Goal: Task Accomplishment & Management: Manage account settings

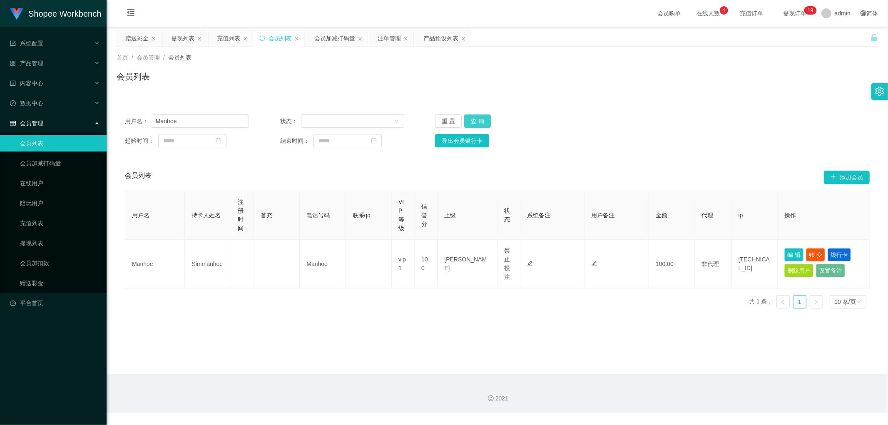
click at [478, 117] on button "查 询" at bounding box center [477, 121] width 27 height 13
drag, startPoint x: 698, startPoint y: 126, endPoint x: 721, endPoint y: 84, distance: 47.9
click at [700, 123] on div "用户名： Manhoe 状态： 重 置 查 询" at bounding box center [497, 121] width 745 height 13
click at [482, 122] on button "查 询" at bounding box center [477, 121] width 27 height 13
click at [478, 123] on button "查 询" at bounding box center [477, 121] width 27 height 13
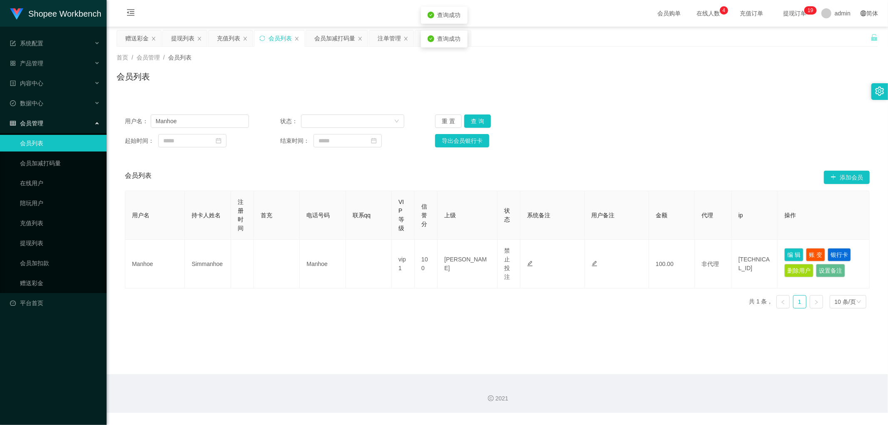
drag, startPoint x: 654, startPoint y: 121, endPoint x: 665, endPoint y: 121, distance: 10.8
click at [656, 121] on div "用户名： Manhoe 状态： 重 置 查 询" at bounding box center [497, 121] width 745 height 13
click at [475, 124] on button "查 询" at bounding box center [477, 121] width 27 height 13
click at [477, 122] on button "查 询" at bounding box center [477, 121] width 27 height 13
drag, startPoint x: 675, startPoint y: 71, endPoint x: 750, endPoint y: 3, distance: 101.4
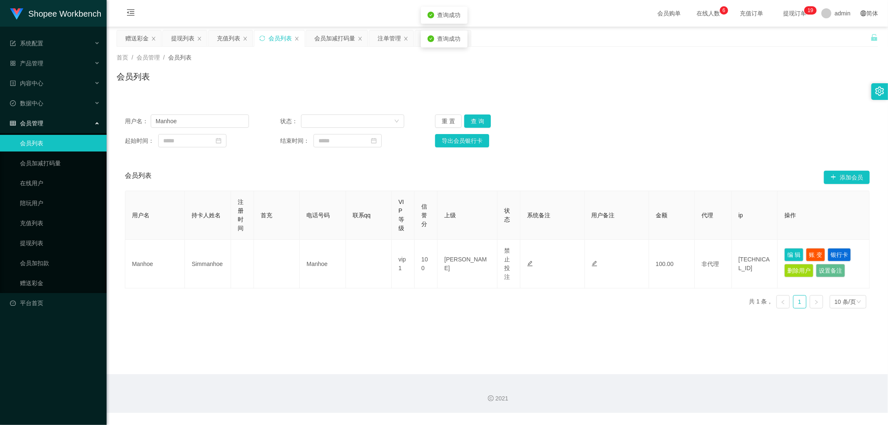
click at [676, 69] on div "首页 / 会员管理 / 会员列表 / 会员列表" at bounding box center [498, 71] width 762 height 36
click at [480, 120] on button "查 询" at bounding box center [477, 121] width 27 height 13
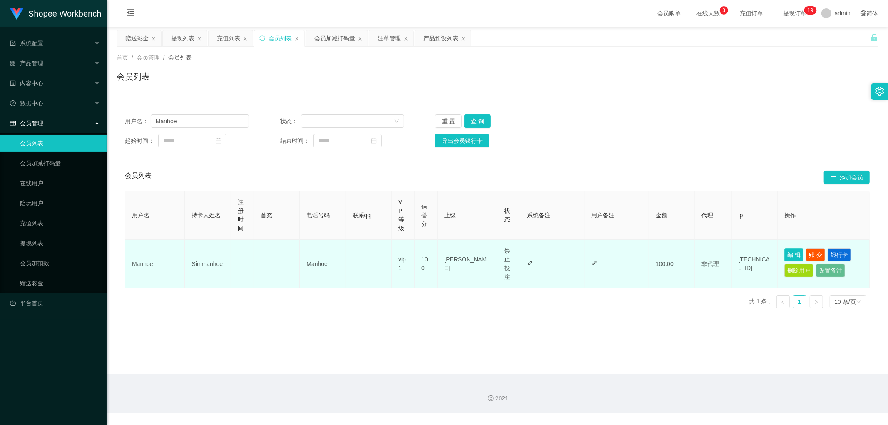
click at [789, 254] on button "编 辑" at bounding box center [793, 254] width 19 height 13
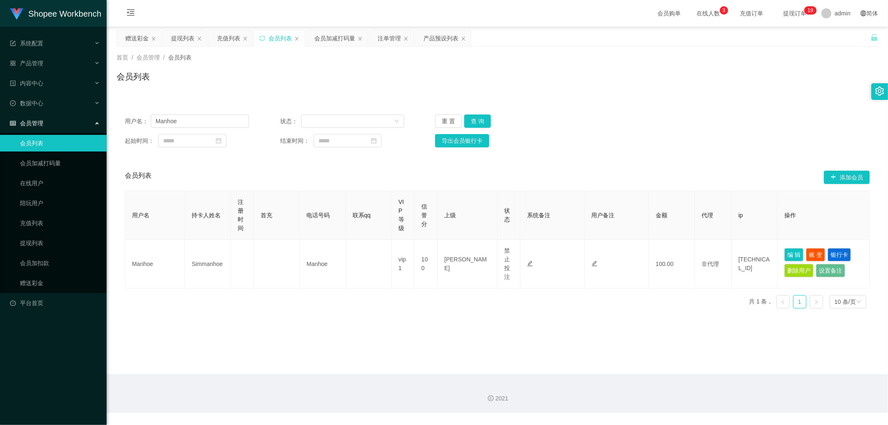
type input "Manhoe"
type input "Simmanhoe"
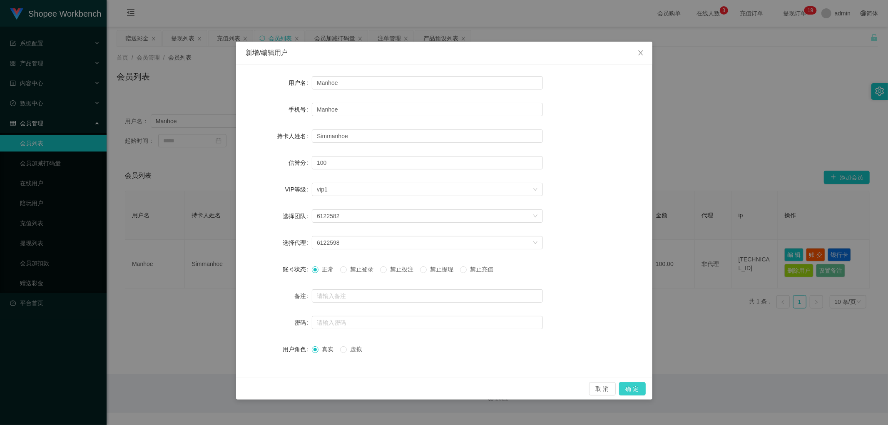
click at [634, 389] on button "确 定" at bounding box center [632, 388] width 27 height 13
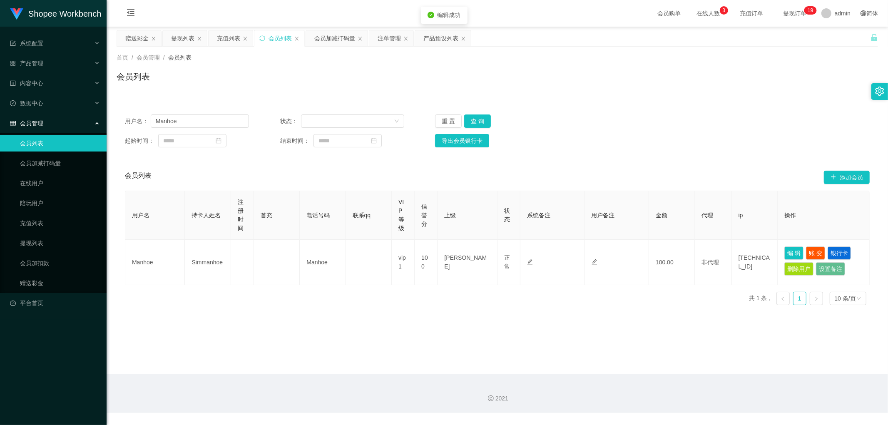
click at [729, 99] on div "用户名： Manhoe 状态： 重 置 查 询 起始时间： 结束时间： 导出会员银行卡 会员列表 添加会员 用户名 持卡人姓名 注册时间 首充 电话号码 联系…" at bounding box center [498, 204] width 762 height 216
click at [477, 119] on button "查 询" at bounding box center [477, 121] width 27 height 13
click at [656, 152] on div "用户名： Manhoe 状态： 重 置 查 询 起始时间： 结束时间： 导出会员银行卡" at bounding box center [498, 131] width 762 height 50
click at [651, 132] on div "用户名： Manhoe 状态： 重 置 查 询 起始时间： 结束时间： 导出会员银行卡" at bounding box center [498, 131] width 762 height 50
click at [647, 123] on div "用户名： Manhoe 状态： 重 置 查 询" at bounding box center [497, 121] width 745 height 13
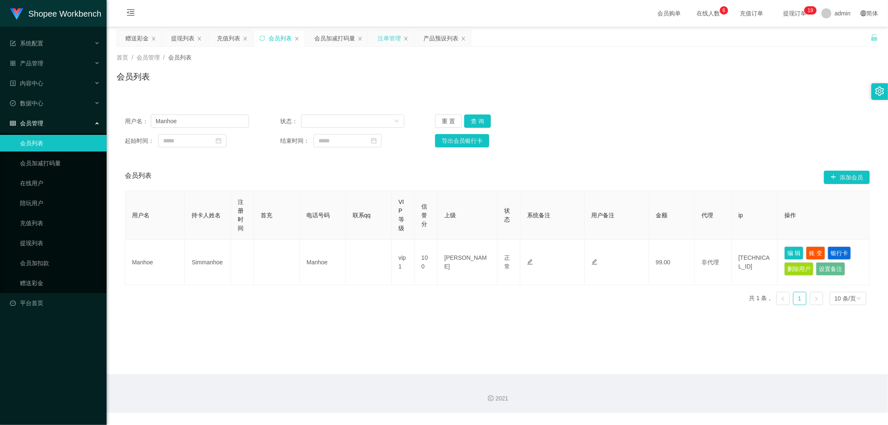
click at [393, 40] on div "注单管理" at bounding box center [389, 38] width 23 height 16
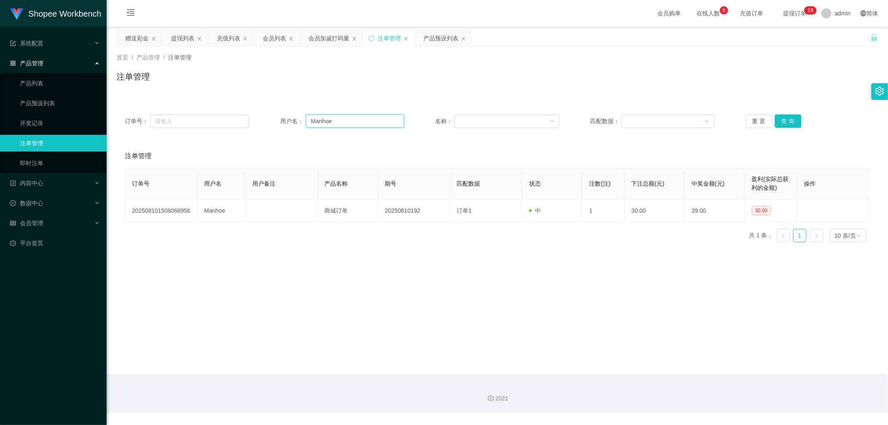
click at [346, 119] on input "Manhoe" at bounding box center [355, 121] width 98 height 13
click at [788, 119] on button "查 询" at bounding box center [788, 121] width 27 height 13
click at [568, 77] on div "注单管理" at bounding box center [498, 79] width 762 height 19
click at [556, 62] on div "首页 / 产品管理 / 注单管理 /" at bounding box center [498, 57] width 762 height 9
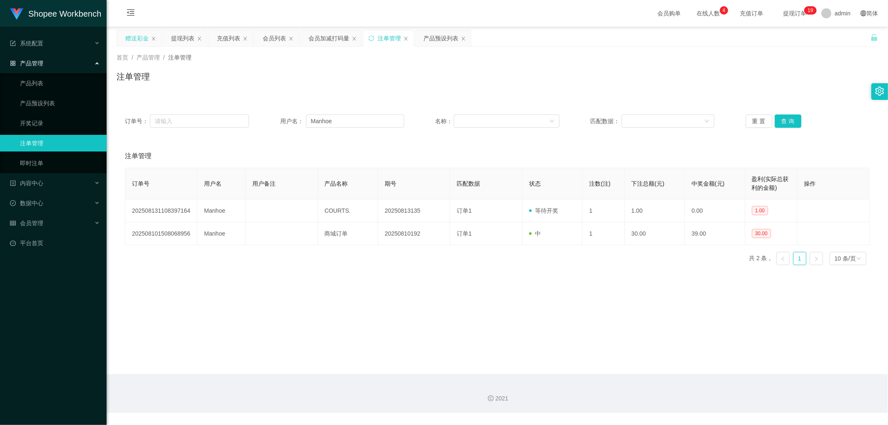
click at [134, 38] on div "赠送彩金" at bounding box center [136, 38] width 23 height 16
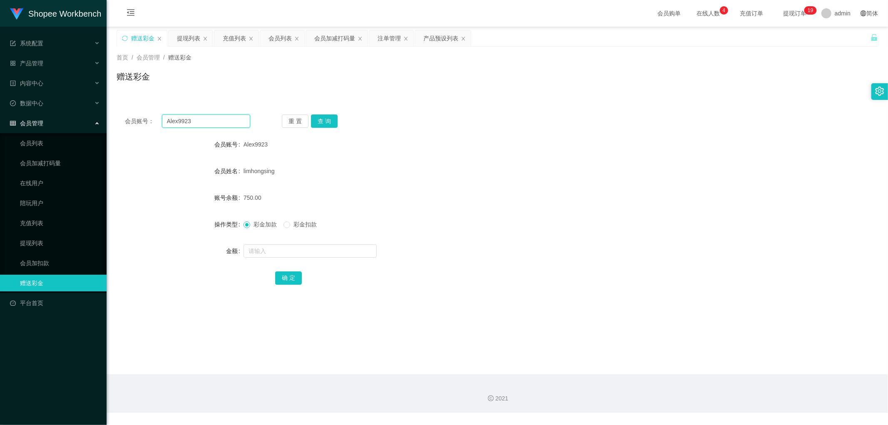
drag, startPoint x: 200, startPoint y: 118, endPoint x: 227, endPoint y: 124, distance: 27.3
click at [201, 118] on input "Alex9923" at bounding box center [206, 121] width 89 height 13
paste input "Manhoe"
type input "Manhoe"
click at [328, 123] on button "查 询" at bounding box center [324, 121] width 27 height 13
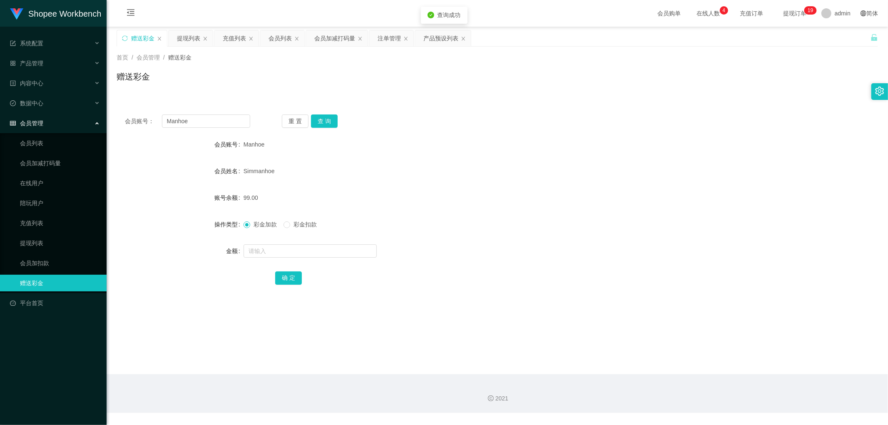
click at [463, 155] on form "会员账号 Manhoe 会员姓名 [PERSON_NAME] 账号余额 99.00 操作类型 彩金加款 彩金扣款 金额 确 定" at bounding box center [498, 211] width 762 height 150
click at [300, 222] on span "彩金扣款" at bounding box center [305, 224] width 30 height 7
drag, startPoint x: 627, startPoint y: 169, endPoint x: 650, endPoint y: 135, distance: 40.8
click at [629, 166] on div "Simmanhoe" at bounding box center [466, 171] width 444 height 17
drag, startPoint x: 444, startPoint y: 169, endPoint x: 393, endPoint y: 152, distance: 54.1
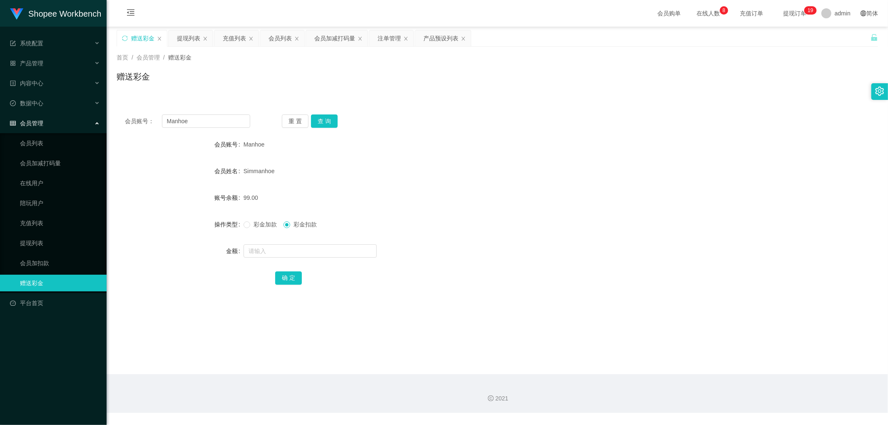
click at [434, 168] on div "Simmanhoe" at bounding box center [466, 171] width 444 height 17
click at [281, 39] on div "会员列表" at bounding box center [280, 38] width 23 height 16
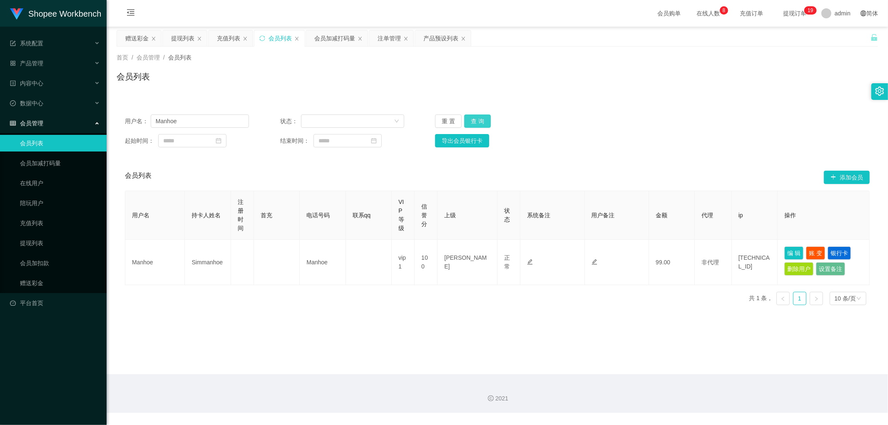
click at [480, 117] on button "查 询" at bounding box center [477, 121] width 27 height 13
click at [635, 124] on div "用户名： Manhoe 状态： 重 置 查 询" at bounding box center [497, 121] width 745 height 13
click at [691, 123] on div "用户名： Manhoe 状态： 重 置 查 询" at bounding box center [497, 121] width 745 height 13
click at [388, 40] on div "注单管理" at bounding box center [389, 38] width 23 height 16
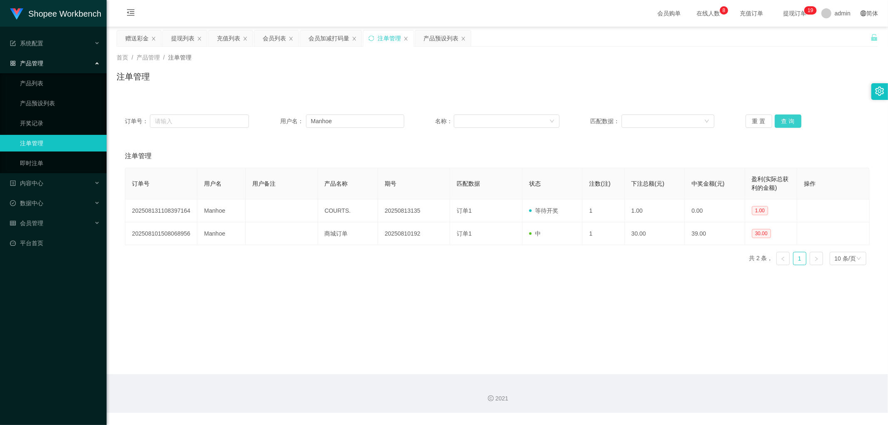
click at [782, 121] on button "查 询" at bounding box center [788, 121] width 27 height 13
click at [281, 90] on div "首页 / 产品管理 / 注单管理 / 注单管理" at bounding box center [498, 72] width 782 height 50
click at [284, 85] on div "注单管理" at bounding box center [498, 79] width 762 height 19
click at [135, 40] on div "赠送彩金" at bounding box center [136, 38] width 23 height 16
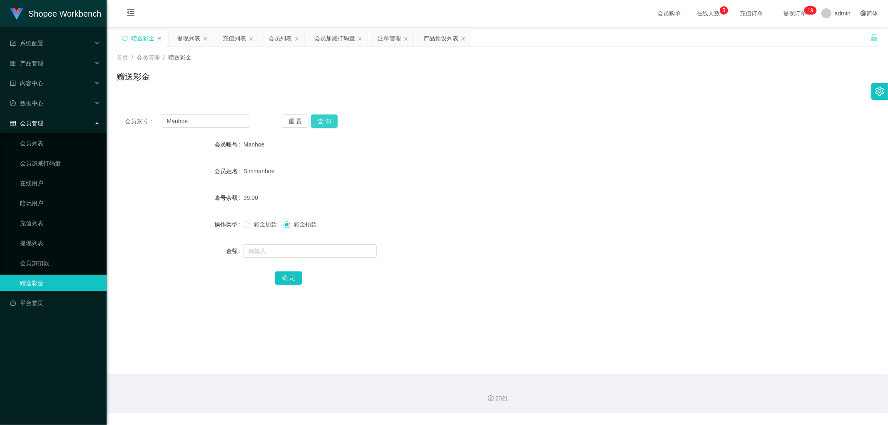
click at [325, 121] on button "查 询" at bounding box center [324, 121] width 27 height 13
click at [330, 121] on button "查 询" at bounding box center [324, 121] width 27 height 13
click at [404, 124] on div "重 置 查 询" at bounding box center [344, 121] width 125 height 13
click at [327, 123] on button "查 询" at bounding box center [324, 121] width 27 height 13
click at [427, 125] on div "会员账号： Manhoe 重 置 查 询" at bounding box center [498, 121] width 762 height 13
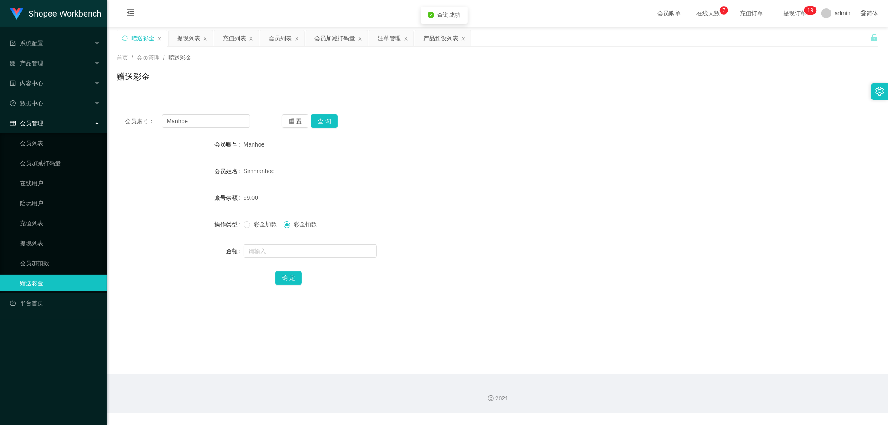
click at [431, 118] on div "会员账号： Manhoe 重 置 查 询" at bounding box center [498, 121] width 762 height 13
click at [328, 118] on button "查 询" at bounding box center [324, 121] width 27 height 13
drag, startPoint x: 418, startPoint y: 122, endPoint x: 314, endPoint y: 185, distance: 121.3
click at [415, 123] on div "会员账号： Manhoe 重 置 查 询" at bounding box center [498, 121] width 762 height 13
click at [296, 248] on input "text" at bounding box center [310, 250] width 133 height 13
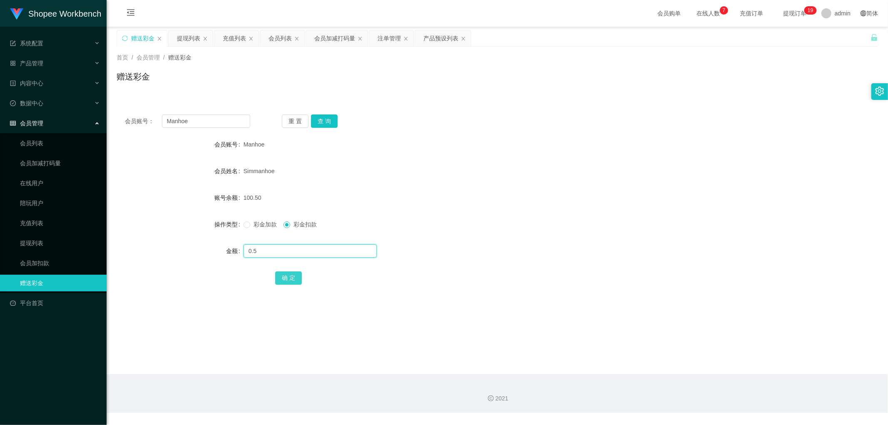
type input "0.5"
click at [289, 276] on button "确 定" at bounding box center [288, 277] width 27 height 13
click at [467, 218] on div "彩金加款 彩金扣款" at bounding box center [466, 224] width 444 height 17
drag, startPoint x: 428, startPoint y: 191, endPoint x: 370, endPoint y: 172, distance: 60.8
click at [420, 189] on form "会员账号 Manhoe 会员姓名 [PERSON_NAME] 账号余额 100.00 操作类型 彩金加款 彩金扣款 金额 确 定" at bounding box center [498, 211] width 762 height 150
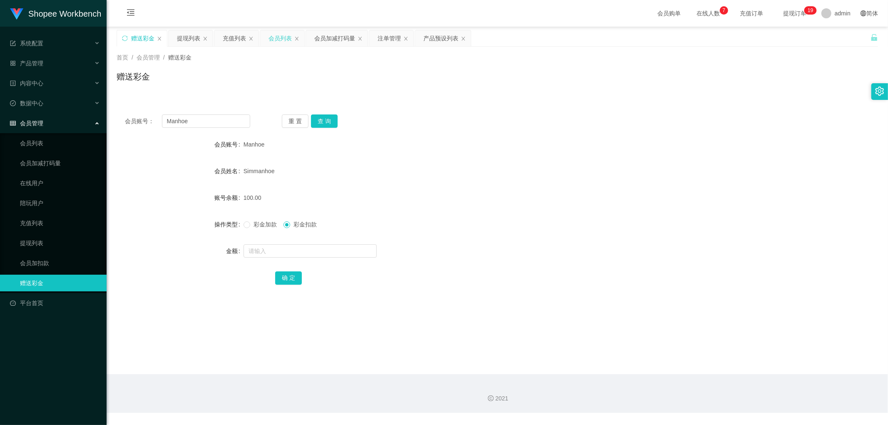
drag, startPoint x: 278, startPoint y: 38, endPoint x: 298, endPoint y: 55, distance: 25.4
click at [279, 38] on div "会员列表" at bounding box center [280, 38] width 23 height 16
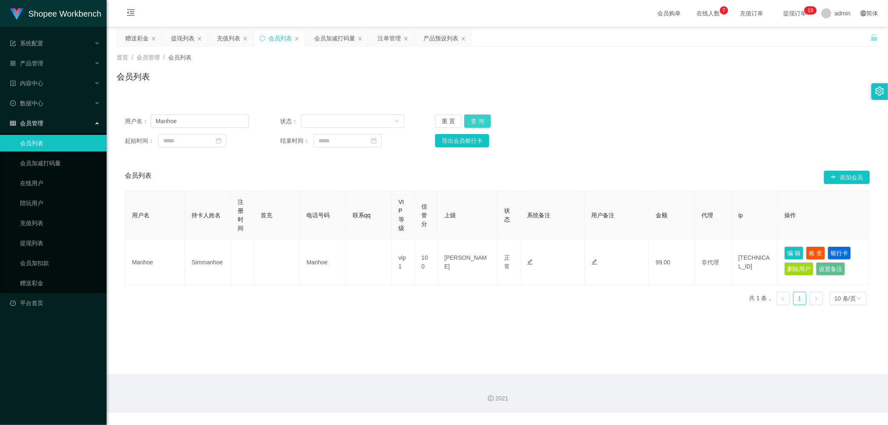
click at [480, 122] on button "查 询" at bounding box center [477, 121] width 27 height 13
click at [664, 112] on div "用户名： Manhoe 状态： 重 置 查 询 起始时间： 结束时间： 导出会员银行卡" at bounding box center [498, 131] width 762 height 50
click at [683, 107] on div "用户名： Manhoe 状态： 重 置 查 询 起始时间： 结束时间： 导出会员银行卡" at bounding box center [498, 131] width 762 height 50
click at [481, 122] on button "查 询" at bounding box center [477, 121] width 27 height 13
click at [579, 125] on div "用户名： Manhoe 状态： 重 置 查 询" at bounding box center [497, 121] width 745 height 13
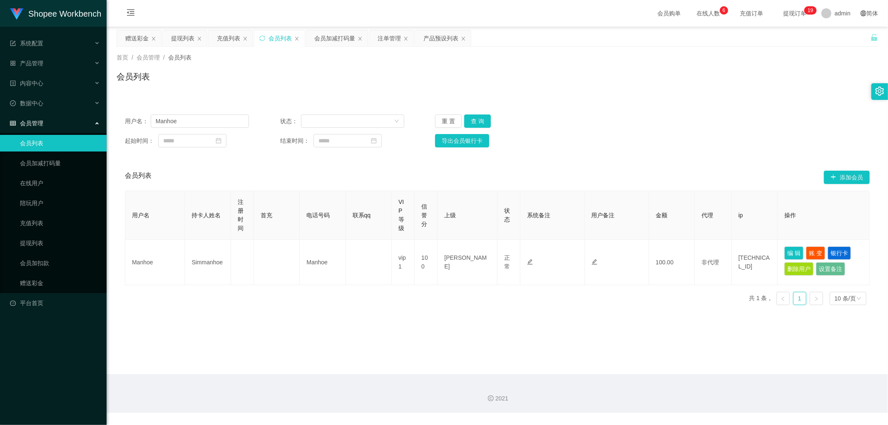
click at [622, 112] on div "用户名： Manhoe 状态： 重 置 查 询 起始时间： 结束时间： 导出会员银行卡" at bounding box center [498, 131] width 762 height 50
click at [480, 116] on button "查 询" at bounding box center [477, 121] width 27 height 13
click at [480, 120] on button "查 询" at bounding box center [477, 121] width 27 height 13
drag, startPoint x: 634, startPoint y: 126, endPoint x: 655, endPoint y: 132, distance: 21.2
click at [638, 127] on div "用户名： Manhoe 状态： 重 置 查 询" at bounding box center [497, 121] width 745 height 13
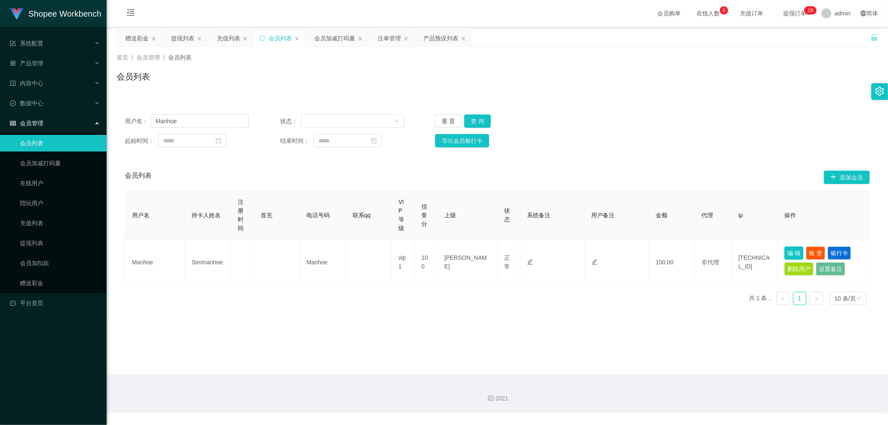
drag, startPoint x: 790, startPoint y: 254, endPoint x: 785, endPoint y: 250, distance: 6.2
click at [790, 254] on button "编 辑" at bounding box center [793, 252] width 19 height 13
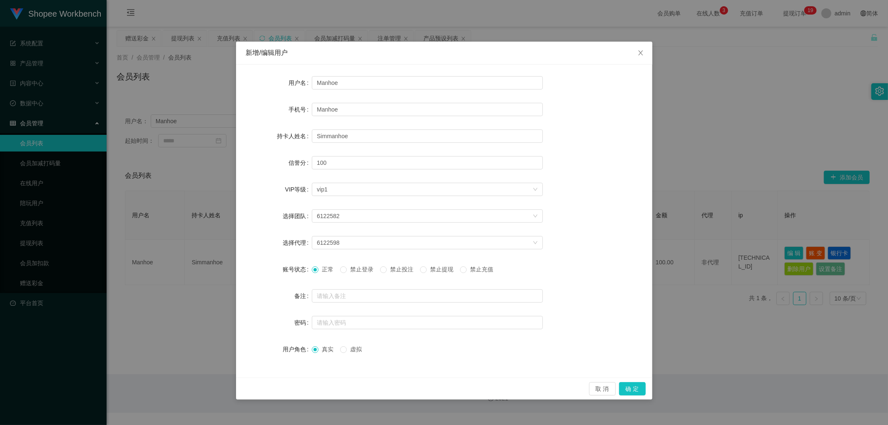
click at [396, 271] on span "禁止投注" at bounding box center [402, 269] width 30 height 7
click at [630, 385] on button "确 定" at bounding box center [632, 388] width 27 height 13
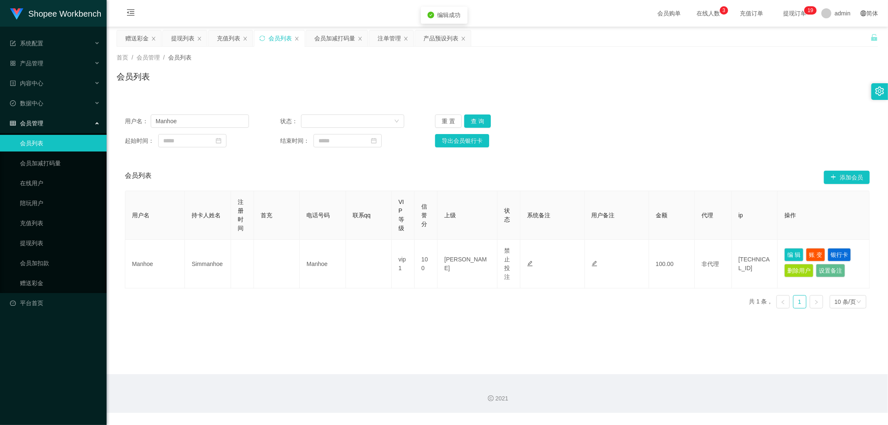
click at [696, 118] on div "用户名： Manhoe 状态： 重 置 查 询" at bounding box center [497, 121] width 745 height 13
drag, startPoint x: 325, startPoint y: 77, endPoint x: 330, endPoint y: 78, distance: 4.7
click at [326, 76] on div "会员列表" at bounding box center [498, 79] width 762 height 19
click at [696, 77] on div "会员列表" at bounding box center [498, 79] width 762 height 19
drag, startPoint x: 227, startPoint y: 38, endPoint x: 232, endPoint y: 47, distance: 10.4
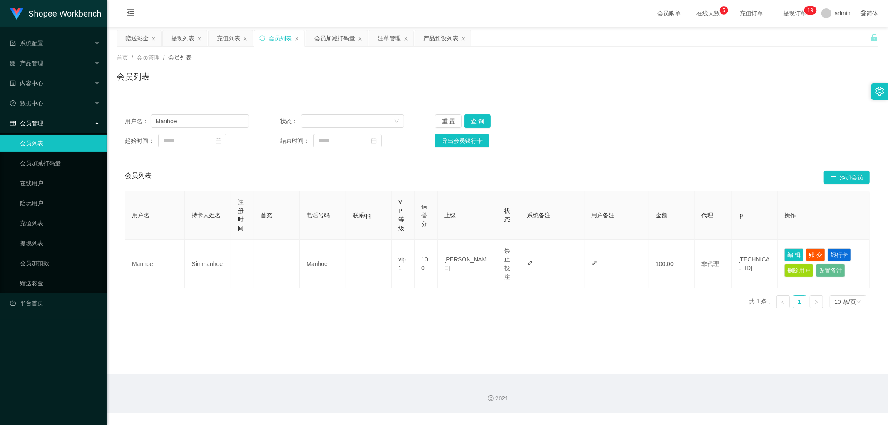
click at [227, 40] on div "充值列表" at bounding box center [228, 38] width 23 height 16
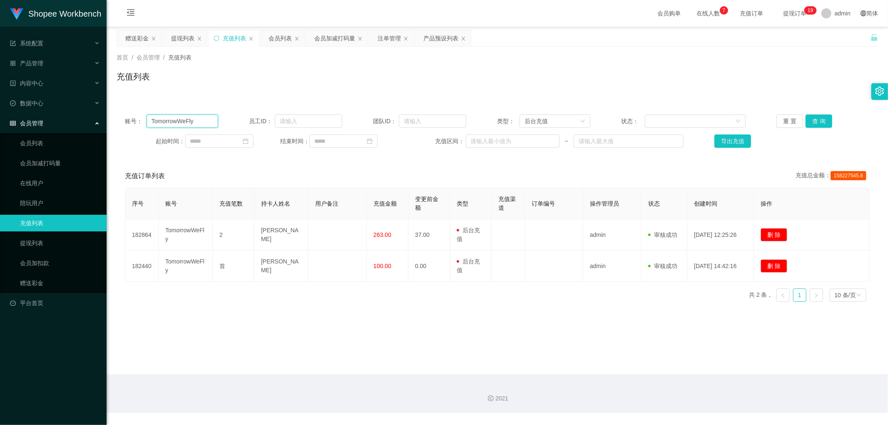
click at [204, 121] on input "TomorrowWeFly" at bounding box center [183, 121] width 72 height 13
paste input "Manhoe"
type input "Manhoe"
click at [812, 122] on button "查 询" at bounding box center [819, 121] width 27 height 13
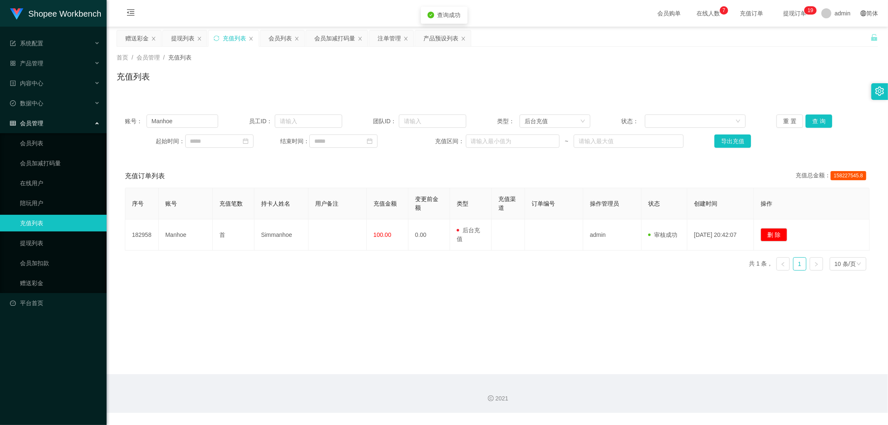
drag, startPoint x: 281, startPoint y: 80, endPoint x: 205, endPoint y: 55, distance: 79.4
click at [279, 80] on div "充值列表" at bounding box center [498, 79] width 762 height 19
click at [177, 37] on div "提现列表" at bounding box center [182, 38] width 23 height 16
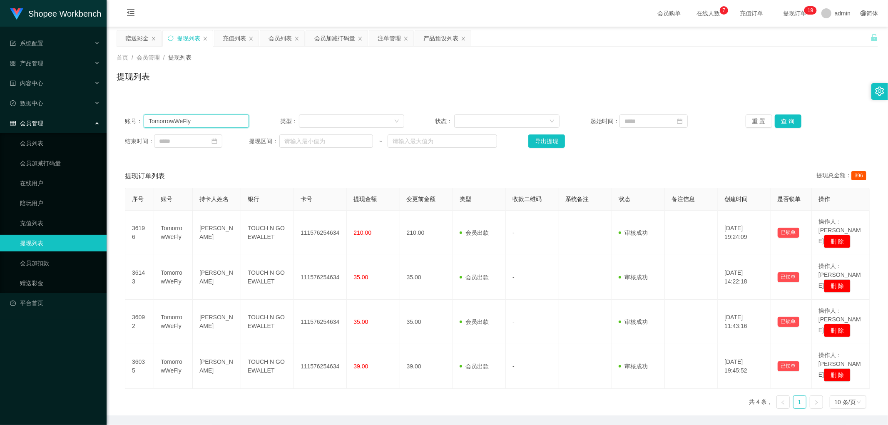
click at [216, 122] on input "TomorrowWeFly" at bounding box center [196, 121] width 105 height 13
paste input "Manhoe"
type input "Manhoe"
click at [785, 118] on button "查 询" at bounding box center [788, 121] width 27 height 13
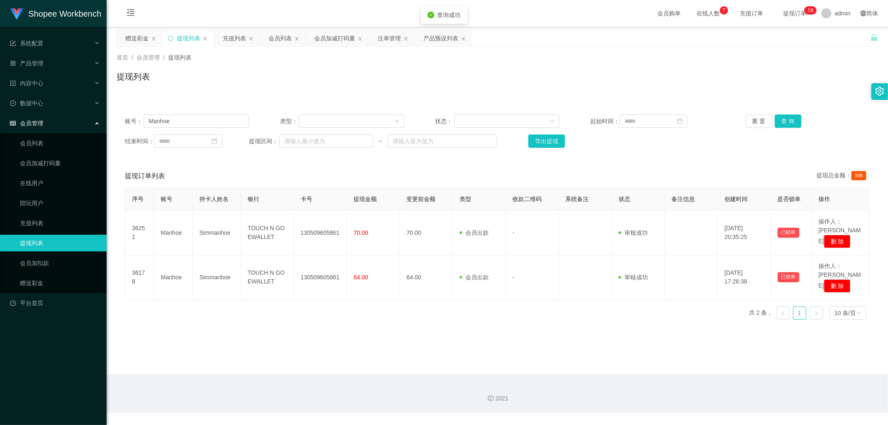
click at [513, 80] on div "提现列表" at bounding box center [498, 79] width 762 height 19
click at [523, 77] on div "提现列表" at bounding box center [498, 79] width 762 height 19
click at [271, 40] on div "会员列表" at bounding box center [280, 38] width 23 height 16
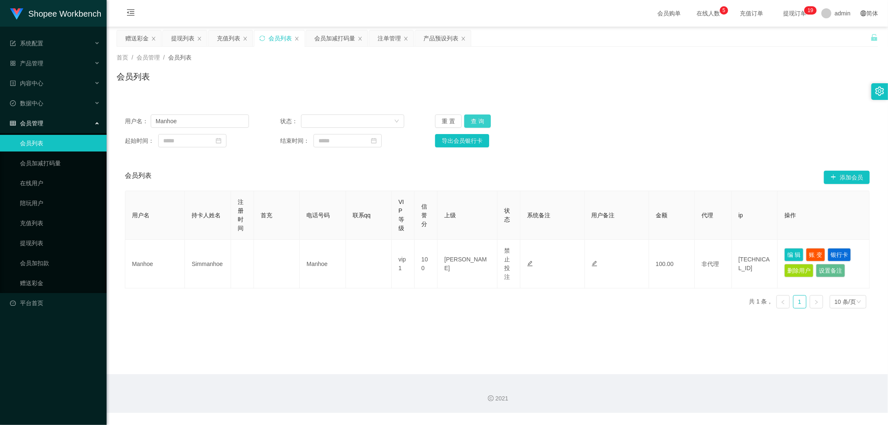
drag, startPoint x: 484, startPoint y: 119, endPoint x: 490, endPoint y: 121, distance: 5.7
click at [485, 119] on button "查 询" at bounding box center [477, 121] width 27 height 13
click at [476, 112] on div "用户名： Manhoe 状态： 重 置 查 询 起始时间： 结束时间： 导出会员银行卡" at bounding box center [498, 131] width 762 height 50
click at [479, 117] on button "查 询" at bounding box center [477, 121] width 27 height 13
click at [792, 254] on button "编 辑" at bounding box center [793, 254] width 19 height 13
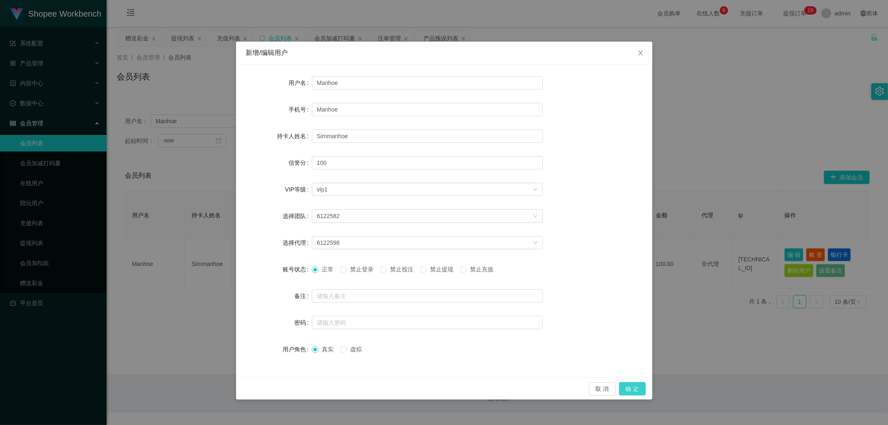
click at [631, 389] on button "确 定" at bounding box center [632, 388] width 27 height 13
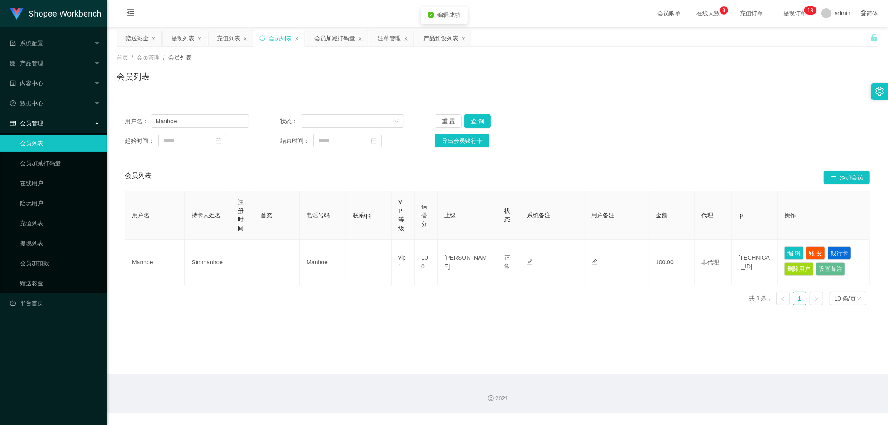
click at [510, 337] on main "关闭左侧 关闭右侧 关闭其它 刷新页面 赠送彩金 提现列表 充值列表 会员列表 会员加减打码量 注单管理 产品预设列表 首页 / 会员管理 / 会员列表 / …" at bounding box center [498, 201] width 782 height 348
click at [662, 119] on div "用户名： Manhoe 状态： 重 置 查 询" at bounding box center [497, 121] width 745 height 13
click at [644, 106] on div "用户名： Manhoe 状态： 重 置 查 询 起始时间： 结束时间： 导出会员银行卡" at bounding box center [498, 131] width 762 height 50
click at [646, 105] on div "用户名： Manhoe 状态： 重 置 查 询 起始时间： 结束时间： 导出会员银行卡 会员列表 添加会员 用户名 持卡人姓名 注册时间 首充 电话号码 联系…" at bounding box center [498, 204] width 762 height 216
click at [477, 118] on button "查 询" at bounding box center [477, 121] width 27 height 13
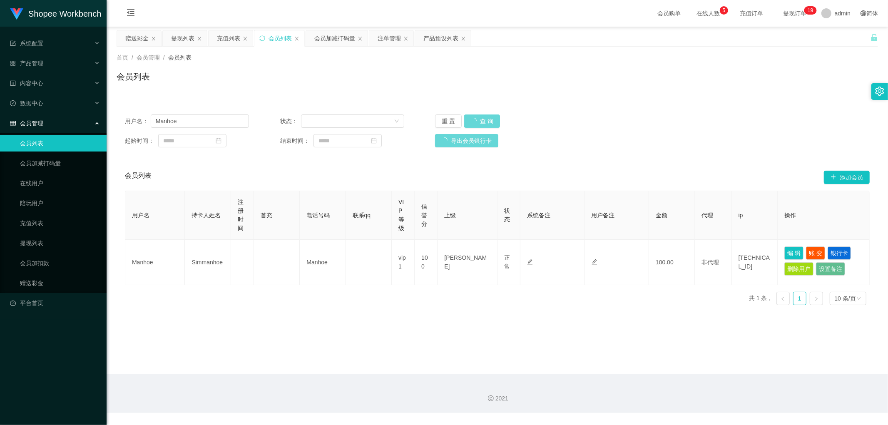
click at [777, 120] on div "用户名： Manhoe 状态： 重 置 查 询" at bounding box center [497, 121] width 745 height 13
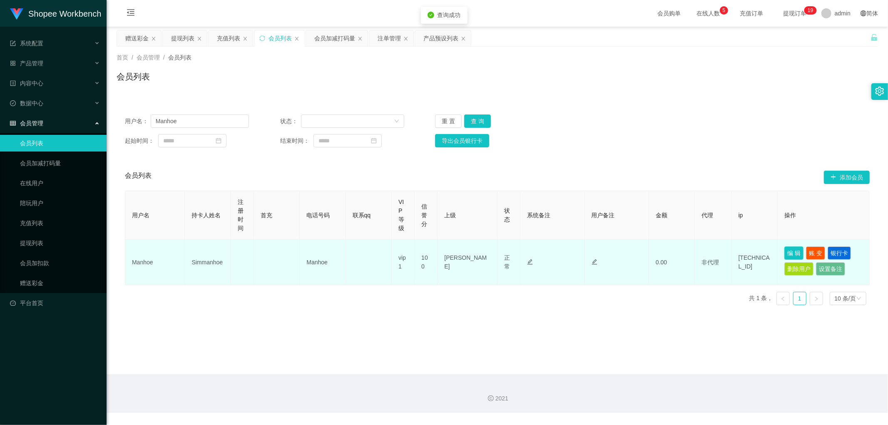
click at [787, 251] on button "编 辑" at bounding box center [793, 252] width 19 height 13
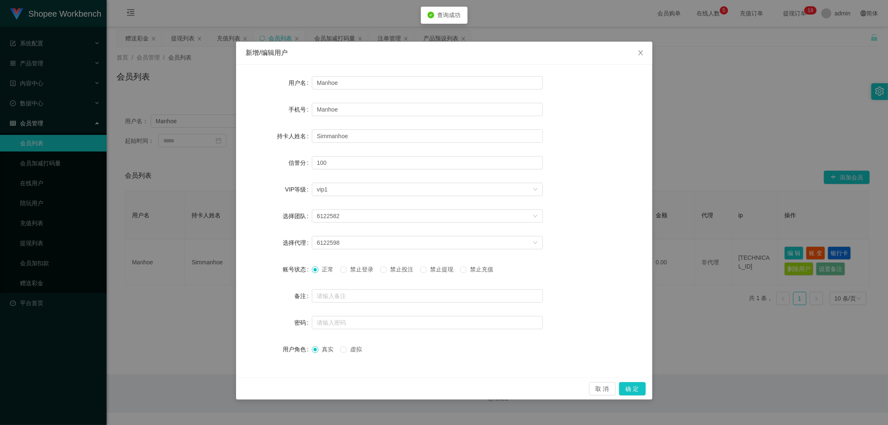
click at [394, 269] on span "禁止投注" at bounding box center [402, 269] width 30 height 7
click at [622, 390] on button "确 定" at bounding box center [632, 388] width 27 height 13
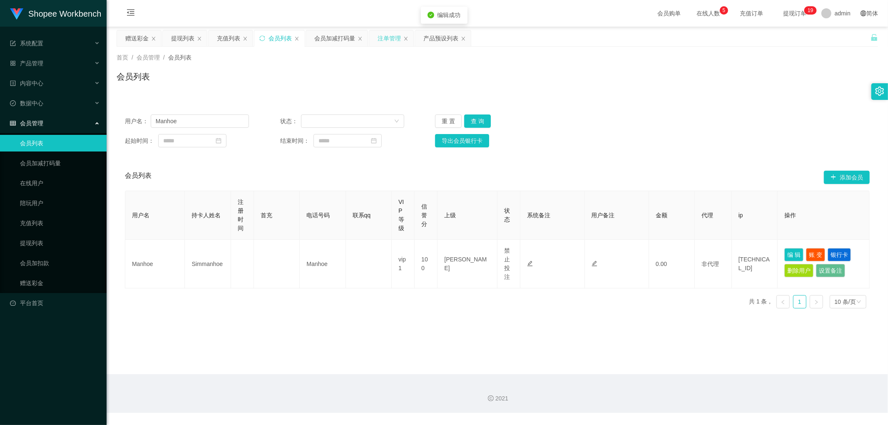
click at [393, 39] on div "注单管理" at bounding box center [389, 38] width 23 height 16
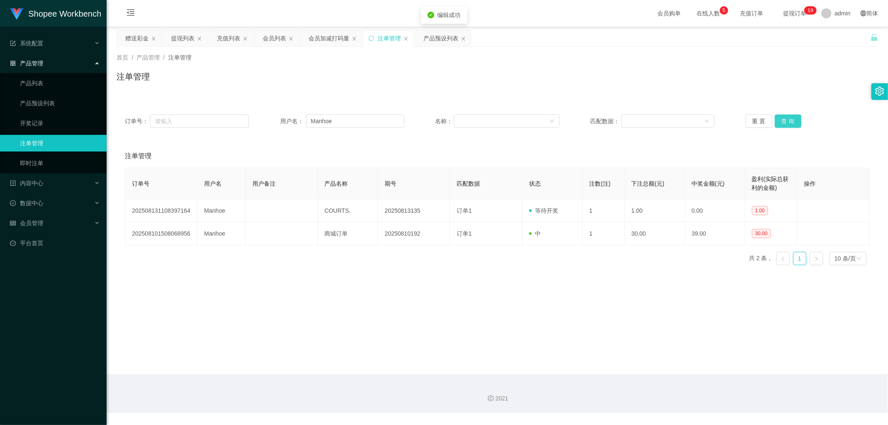
click at [785, 124] on button "查 询" at bounding box center [788, 121] width 27 height 13
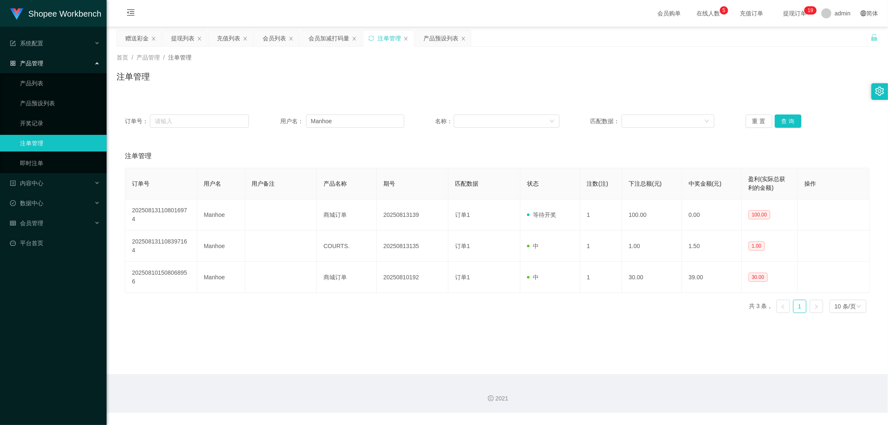
click at [587, 80] on div "注单管理" at bounding box center [498, 79] width 762 height 19
click at [601, 76] on div "注单管理" at bounding box center [498, 79] width 762 height 19
click at [600, 72] on div "注单管理" at bounding box center [498, 79] width 762 height 19
click at [356, 101] on div "订单号： 用户名： Manhoe 名称： 匹配数据： 重 置 查 询 注单管理 订单号 用户名 用户备注 产品名称 期号 匹配数据 状态 注数(注) 下注总额…" at bounding box center [498, 208] width 762 height 224
click at [326, 39] on div "会员加减打码量" at bounding box center [329, 38] width 41 height 16
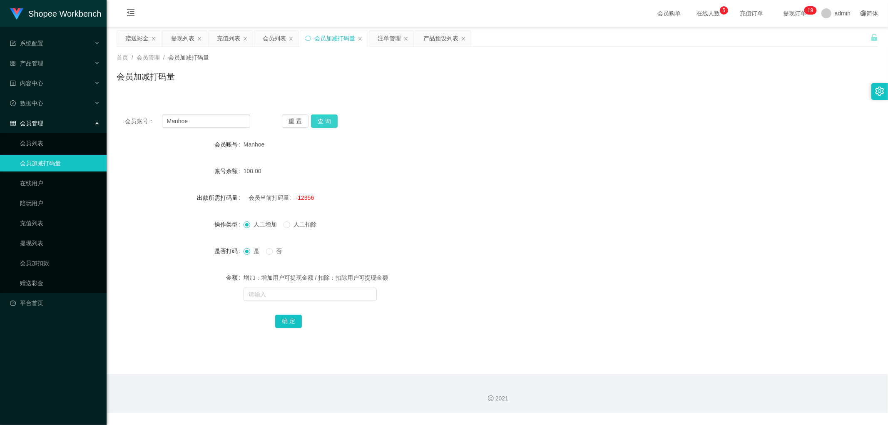
click at [325, 122] on button "查 询" at bounding box center [324, 121] width 27 height 13
click at [423, 136] on div "会员账号： Manhoe 重 置 查 询 会员账号 Manhoe 账号余额 100.00 出款所需打码量 会员当前打码量: -12356 操作类型 人工增加 …" at bounding box center [498, 226] width 762 height 241
click at [266, 36] on div "会员列表" at bounding box center [274, 38] width 23 height 16
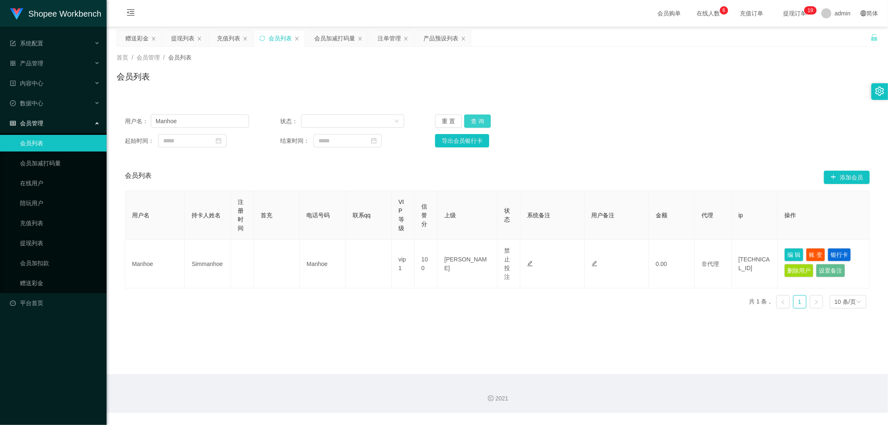
drag, startPoint x: 473, startPoint y: 121, endPoint x: 672, endPoint y: 144, distance: 199.9
click at [478, 122] on button "查 询" at bounding box center [477, 121] width 27 height 13
click at [675, 146] on div "起始时间： 结束时间： 导出会员银行卡" at bounding box center [497, 140] width 745 height 13
click at [606, 153] on div "用户名： Manhoe 状态： 重 置 查 询 起始时间： 结束时间： 导出会员银行卡" at bounding box center [498, 131] width 762 height 50
click at [388, 35] on div "注单管理" at bounding box center [389, 38] width 23 height 16
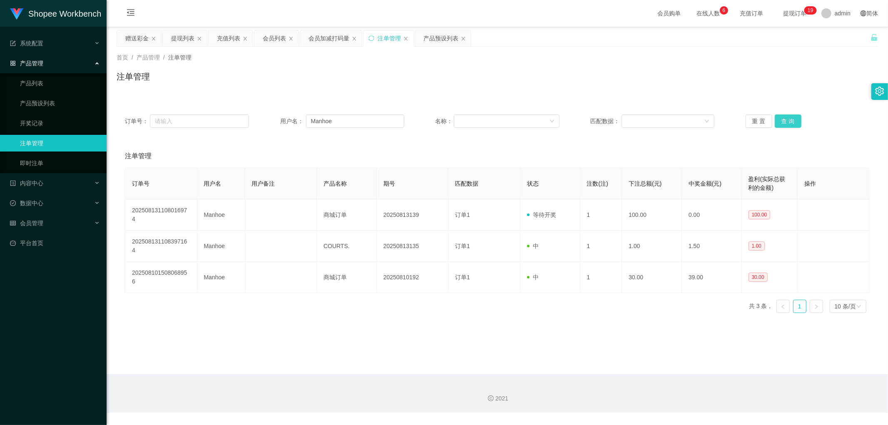
click at [788, 121] on button "查 询" at bounding box center [788, 121] width 27 height 13
click at [552, 72] on div "注单管理" at bounding box center [498, 79] width 762 height 19
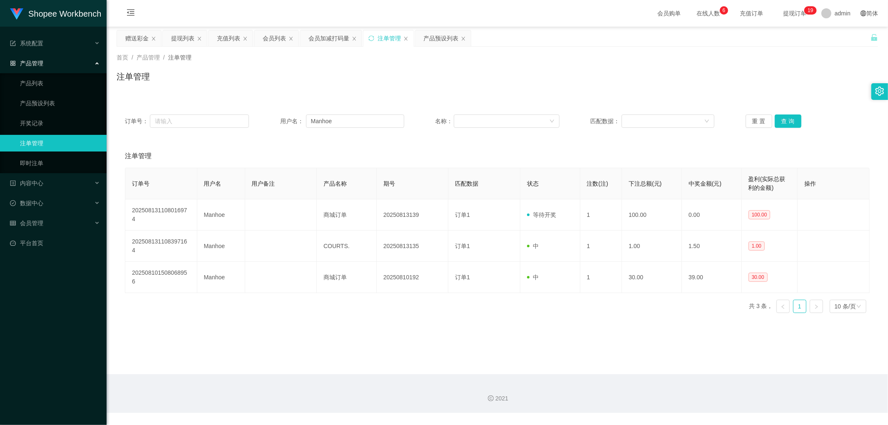
click at [554, 71] on div "注单管理" at bounding box center [498, 79] width 762 height 19
click at [557, 71] on div "注单管理" at bounding box center [498, 79] width 762 height 19
drag, startPoint x: 409, startPoint y: 92, endPoint x: 371, endPoint y: 70, distance: 43.6
click at [398, 87] on div "首页 / 产品管理 / 注单管理 / 注单管理" at bounding box center [498, 72] width 782 height 50
click at [334, 40] on div "会员加减打码量" at bounding box center [329, 38] width 41 height 16
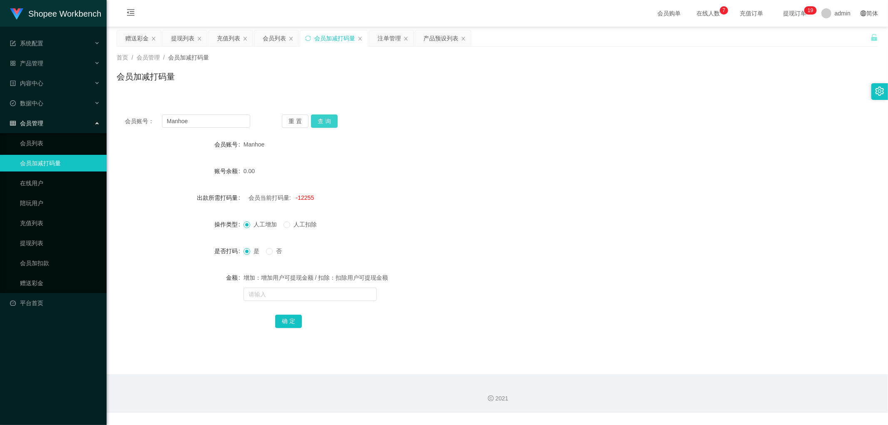
click at [324, 119] on button "查 询" at bounding box center [324, 121] width 27 height 13
click at [476, 125] on div "会员账号： Manhoe 重 置 查 询" at bounding box center [498, 121] width 762 height 13
click at [510, 121] on div "会员账号： Manhoe 重 置 查 询" at bounding box center [498, 121] width 762 height 13
click at [282, 301] on div "增加：增加用户可提现金额 / 扣除：扣除用户可提现金额" at bounding box center [466, 285] width 444 height 33
click at [286, 291] on input "text" at bounding box center [310, 294] width 133 height 13
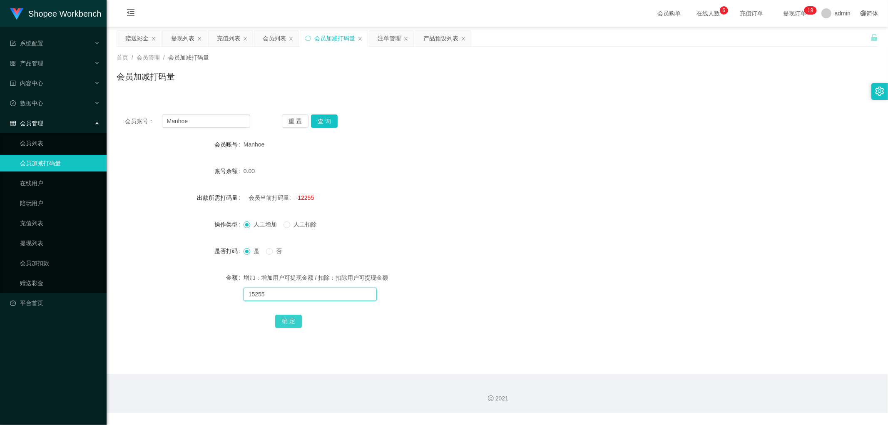
type input "15255"
click at [296, 321] on button "确 定" at bounding box center [288, 321] width 27 height 13
click at [483, 241] on form "会员账号 Manhoe 账号余额 0.00 出款所需打码量 会员当前打码量: 3000 操作类型 人工增加 人工扣除 是否打码 是 否 金额 增加：增加用户可…" at bounding box center [498, 232] width 762 height 193
click at [269, 36] on div "会员列表" at bounding box center [274, 38] width 23 height 16
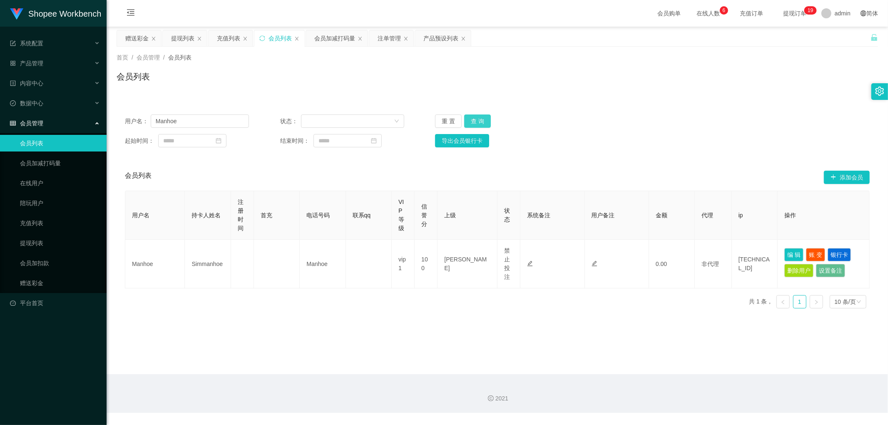
drag, startPoint x: 471, startPoint y: 119, endPoint x: 553, endPoint y: 126, distance: 82.7
click at [471, 119] on button "查 询" at bounding box center [477, 121] width 27 height 13
drag, startPoint x: 710, startPoint y: 105, endPoint x: 714, endPoint y: 106, distance: 4.7
click at [711, 105] on div "用户名： Manhoe 状态： 重 置 查 询 起始时间： 结束时间： 导出会员银行卡 会员列表 添加会员 用户名 持卡人姓名 注册时间 首充 电话号码 联系…" at bounding box center [498, 205] width 762 height 219
click at [773, 88] on div "会员列表" at bounding box center [498, 79] width 762 height 19
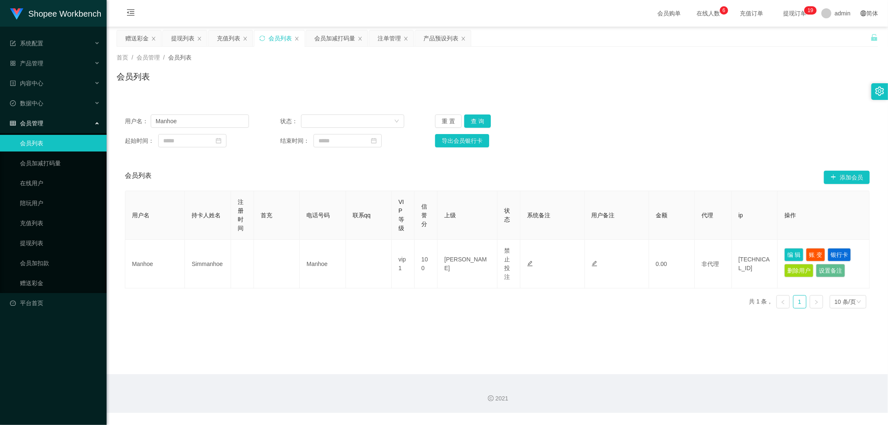
drag, startPoint x: 329, startPoint y: 37, endPoint x: 350, endPoint y: 67, distance: 36.5
click at [330, 37] on div "会员加减打码量" at bounding box center [334, 38] width 41 height 16
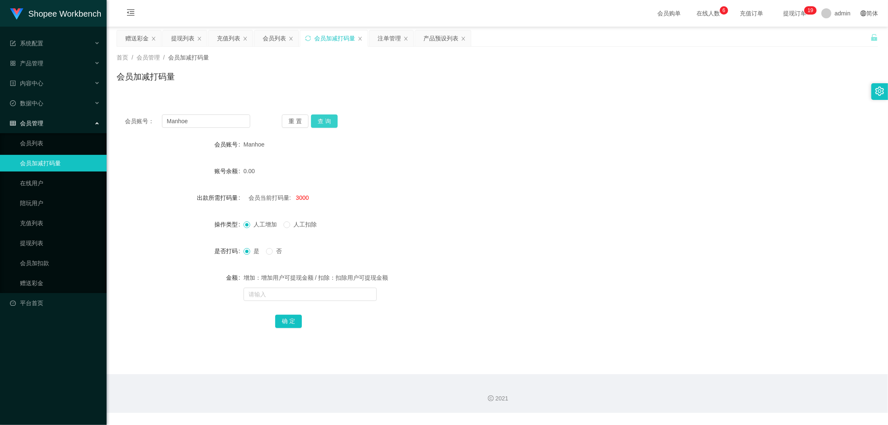
drag, startPoint x: 326, startPoint y: 123, endPoint x: 456, endPoint y: 122, distance: 129.9
click at [328, 123] on button "查 询" at bounding box center [324, 121] width 27 height 13
click at [546, 122] on div "会员账号： Manhoe 重 置 查 询" at bounding box center [498, 121] width 762 height 13
click at [555, 123] on div "会员账号： Manhoe 重 置 查 询" at bounding box center [498, 121] width 762 height 13
drag, startPoint x: 271, startPoint y: 43, endPoint x: 301, endPoint y: 46, distance: 29.7
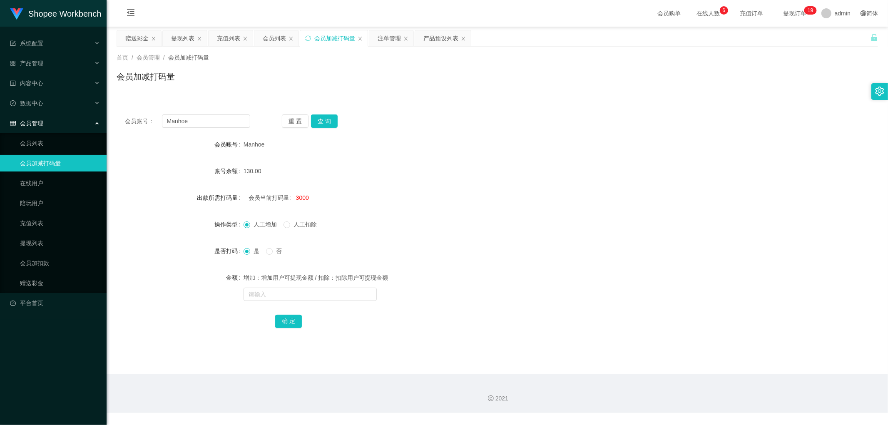
click at [272, 43] on div "会员列表" at bounding box center [274, 38] width 23 height 16
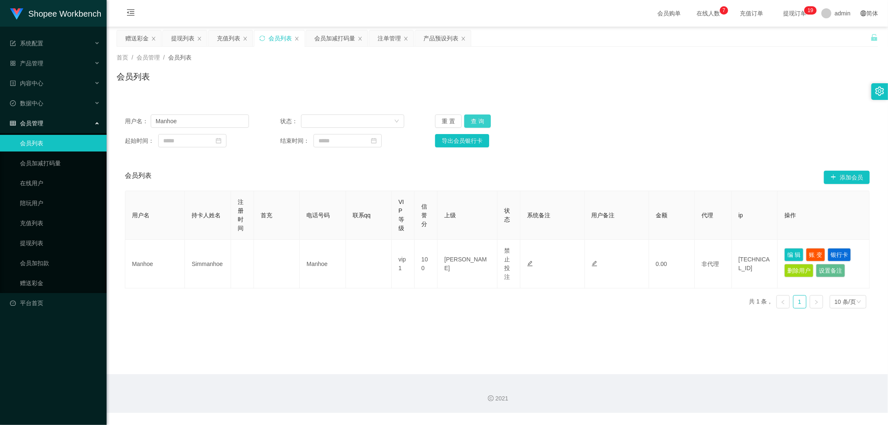
drag, startPoint x: 468, startPoint y: 117, endPoint x: 476, endPoint y: 120, distance: 7.9
click at [469, 117] on button "查 询" at bounding box center [477, 121] width 27 height 13
click at [336, 40] on div "会员加减打码量" at bounding box center [334, 38] width 41 height 16
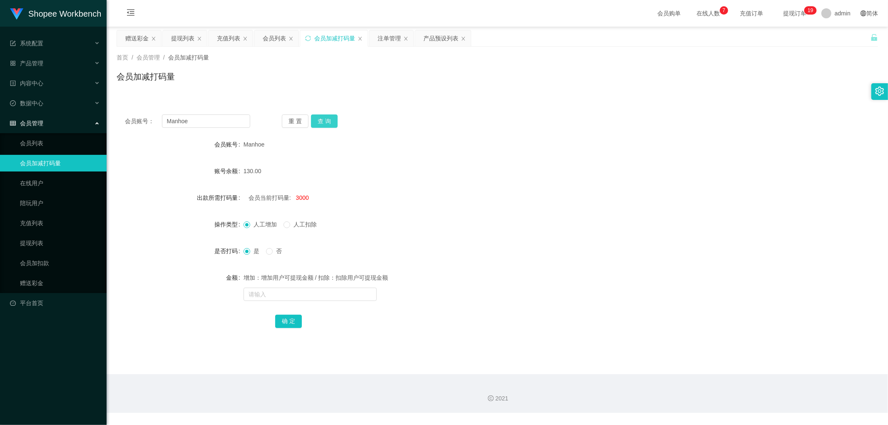
drag, startPoint x: 327, startPoint y: 123, endPoint x: 356, endPoint y: 122, distance: 28.7
click at [327, 124] on button "查 询" at bounding box center [324, 121] width 27 height 13
click at [440, 113] on div "会员账号： Manhoe 重 置 查 询 会员账号 Manhoe 账号余额 130.00 出款所需打码量 会员当前打码量: 3000 操作类型 人工增加 人工…" at bounding box center [498, 226] width 762 height 241
click at [418, 116] on div "会员账号： Manhoe 重 置 查 询" at bounding box center [498, 121] width 762 height 13
click at [325, 123] on button "查 询" at bounding box center [324, 121] width 27 height 13
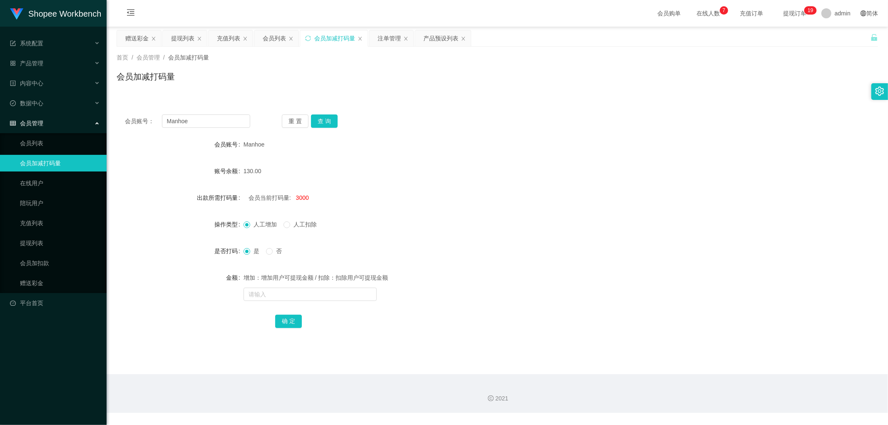
click at [422, 111] on div "会员账号： Manhoe 重 置 查 询 会员账号 Manhoe 账号余额 130.00 出款所需打码量 会员当前打码量: 3000 操作类型 人工增加 人工…" at bounding box center [498, 226] width 762 height 241
click at [451, 108] on div "会员账号： Manhoe 重 置 查 询 会员账号 Manhoe 账号余额 130.00 出款所需打码量 会员当前打码量: 3000 操作类型 人工增加 人工…" at bounding box center [498, 226] width 762 height 241
click at [326, 124] on button "查 询" at bounding box center [324, 121] width 27 height 13
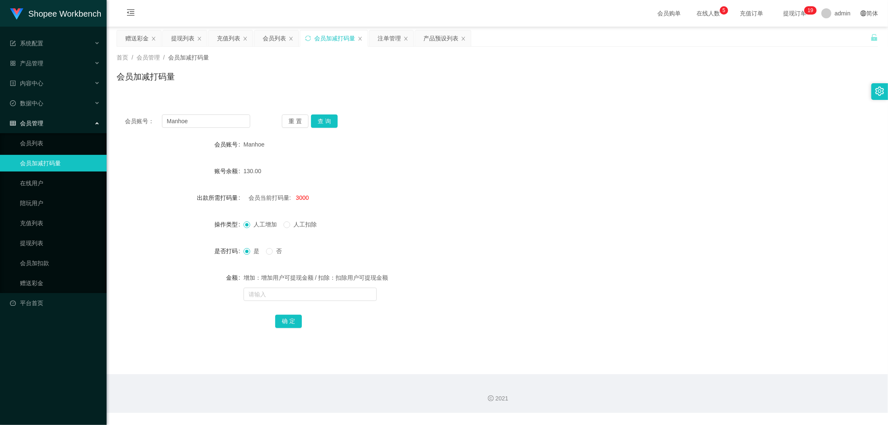
click at [452, 123] on div "会员账号： Manhoe 重 置 查 询" at bounding box center [498, 121] width 762 height 13
click at [334, 118] on button "查 询" at bounding box center [324, 121] width 27 height 13
drag, startPoint x: 372, startPoint y: 96, endPoint x: 314, endPoint y: 62, distance: 67.4
click at [370, 93] on div "首页 / 会员管理 / 会员加减打码量 / 会员加减打码量 会员账号： Manhoe 重 置 查 询 会员账号 Manhoe 账号余额 130.00 出款所需…" at bounding box center [498, 197] width 762 height 301
click at [284, 77] on div "会员加减打码量" at bounding box center [498, 79] width 762 height 19
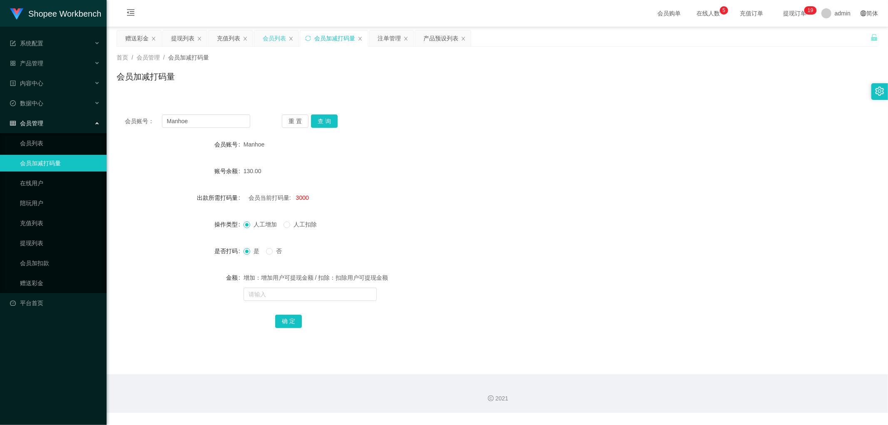
click at [269, 38] on div "会员列表" at bounding box center [274, 38] width 23 height 16
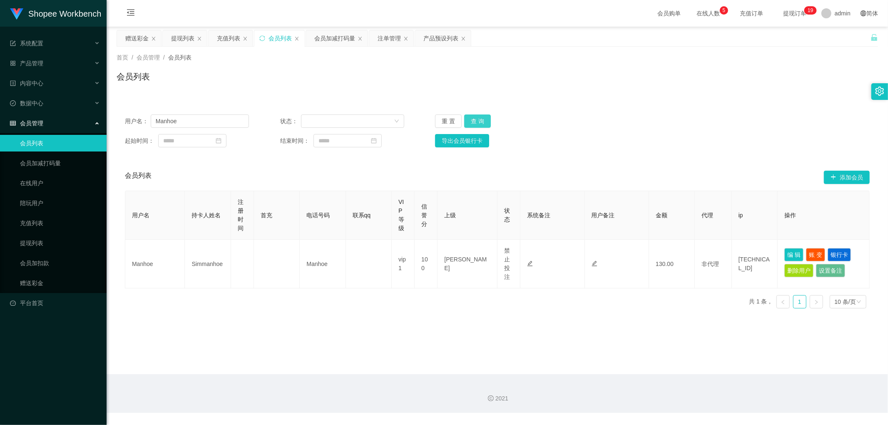
drag, startPoint x: 476, startPoint y: 121, endPoint x: 621, endPoint y: 106, distance: 145.2
click at [480, 121] on button "查 询" at bounding box center [477, 121] width 27 height 13
drag, startPoint x: 621, startPoint y: 106, endPoint x: 650, endPoint y: 115, distance: 30.4
click at [630, 111] on div "用户名： Manhoe 状态： 重 置 查 询 起始时间： 结束时间： 导出会员银行卡" at bounding box center [498, 131] width 762 height 50
drag, startPoint x: 696, startPoint y: 87, endPoint x: 707, endPoint y: 85, distance: 11.3
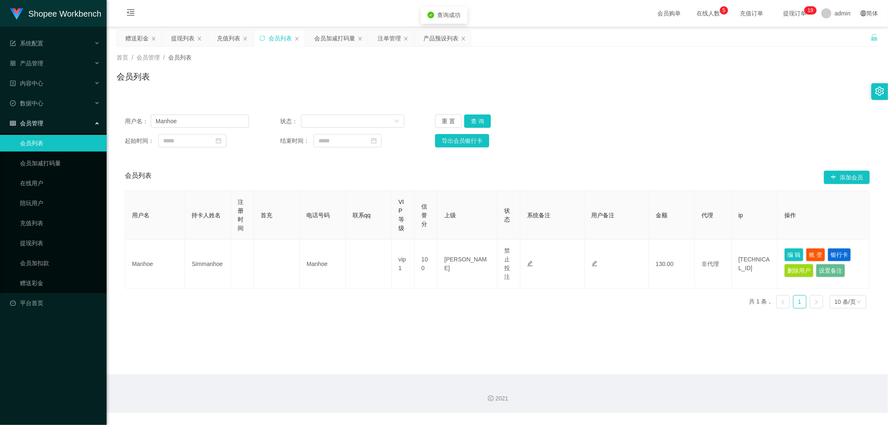
click at [698, 87] on div "会员列表" at bounding box center [498, 79] width 762 height 19
click at [477, 123] on button "查 询" at bounding box center [477, 121] width 27 height 13
click at [578, 115] on div "用户名： Manhoe 状态： 重 置 查 询" at bounding box center [497, 121] width 745 height 13
click at [476, 117] on button "查 询" at bounding box center [477, 121] width 27 height 13
click at [686, 92] on div "首页 / 会员管理 / 会员列表 / 会员列表" at bounding box center [498, 72] width 782 height 50
